Goal: Task Accomplishment & Management: Manage account settings

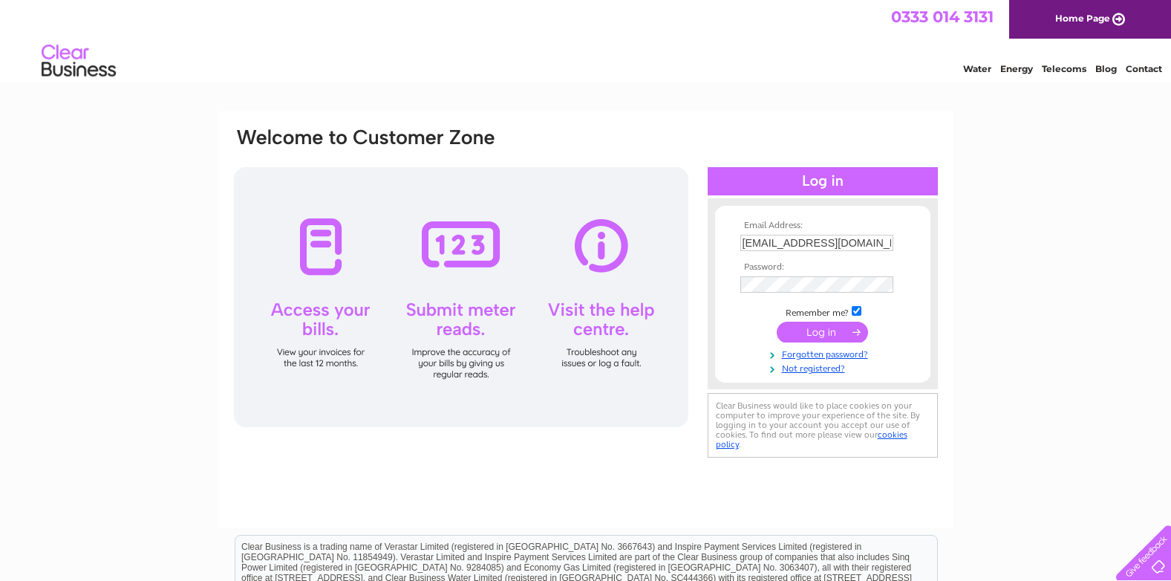
click at [826, 333] on input "submit" at bounding box center [822, 331] width 91 height 21
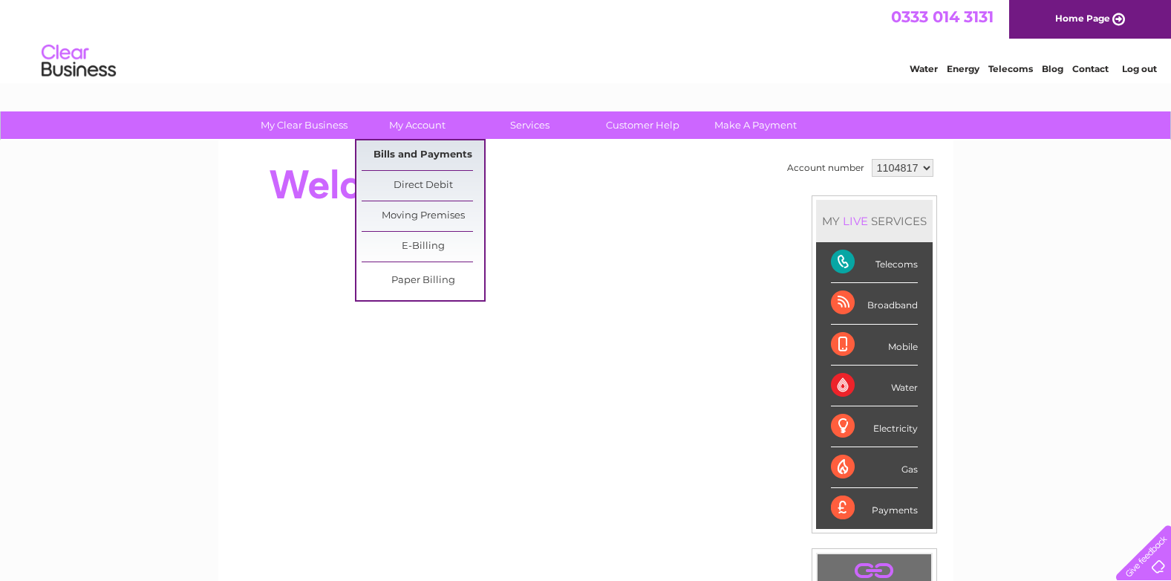
click at [426, 154] on link "Bills and Payments" at bounding box center [423, 155] width 123 height 30
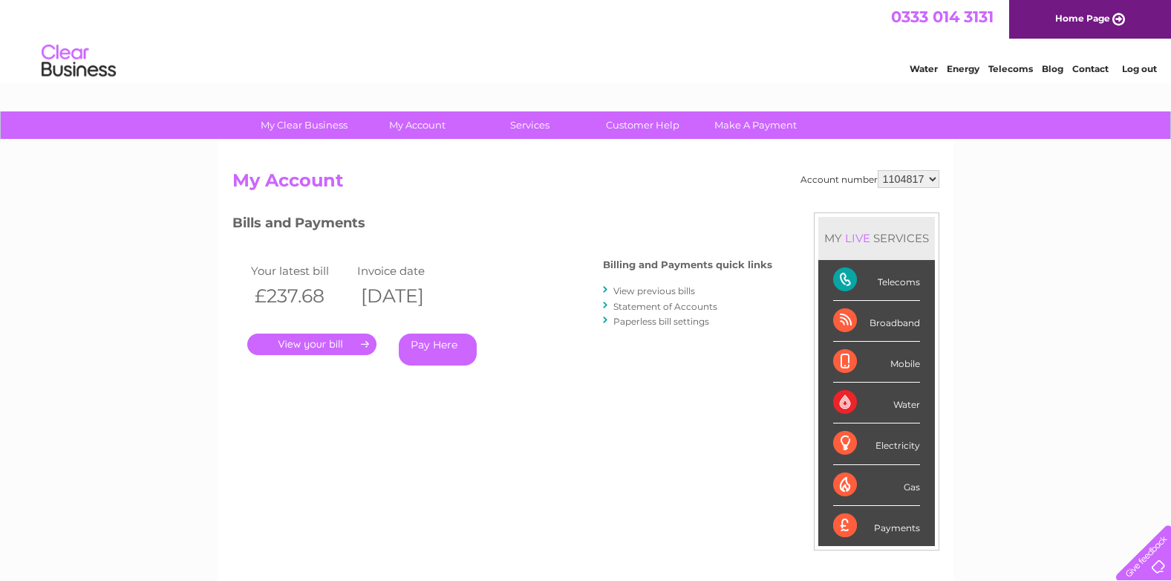
click at [348, 341] on link "." at bounding box center [311, 344] width 129 height 22
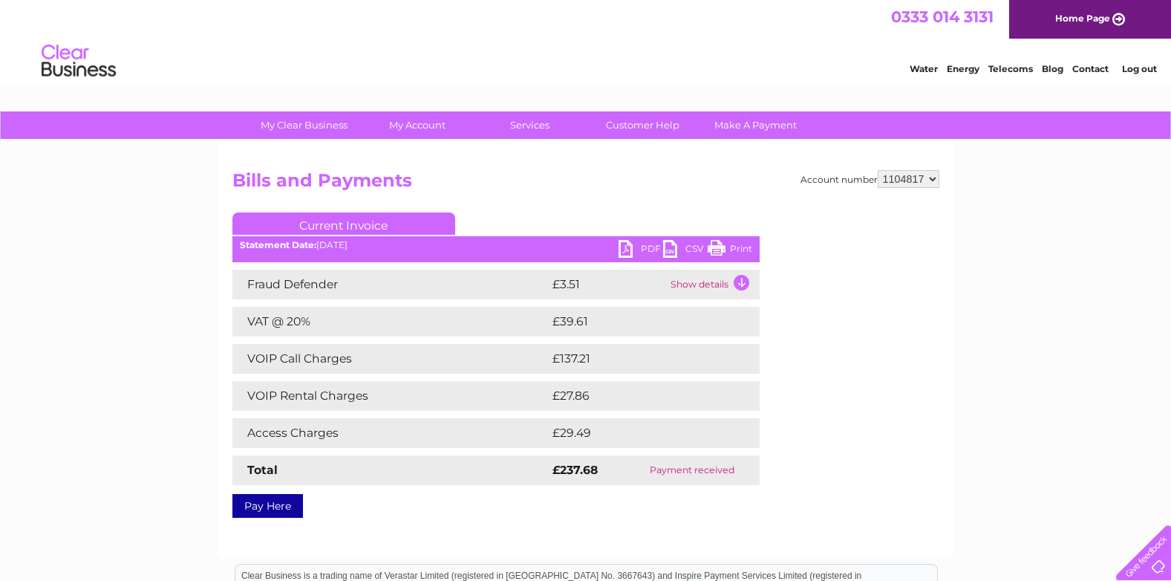
click at [647, 248] on link "PDF" at bounding box center [640, 251] width 45 height 22
